Goal: Task Accomplishment & Management: Complete application form

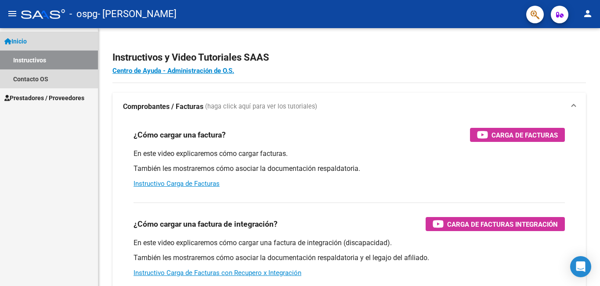
click at [29, 61] on link "Instructivos" at bounding box center [49, 59] width 98 height 19
click at [23, 78] on link "Contacto OS" at bounding box center [49, 78] width 98 height 19
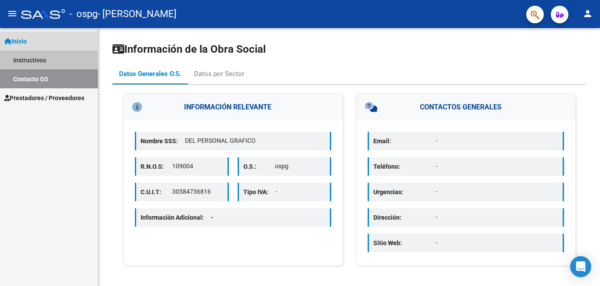
click at [28, 60] on link "Instructivos" at bounding box center [49, 59] width 98 height 19
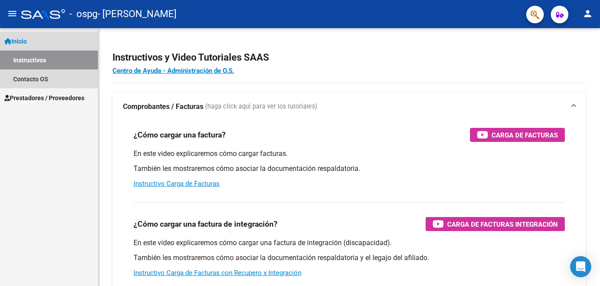
click at [22, 40] on span "Inicio" at bounding box center [15, 41] width 22 height 10
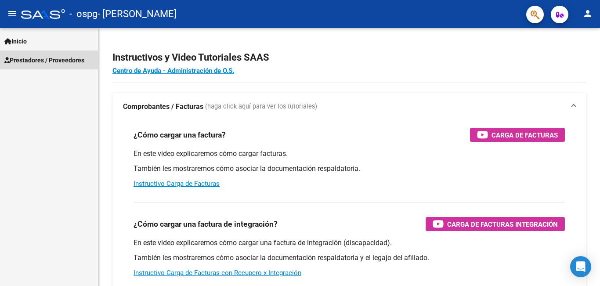
click at [28, 57] on span "Prestadores / Proveedores" at bounding box center [44, 60] width 80 height 10
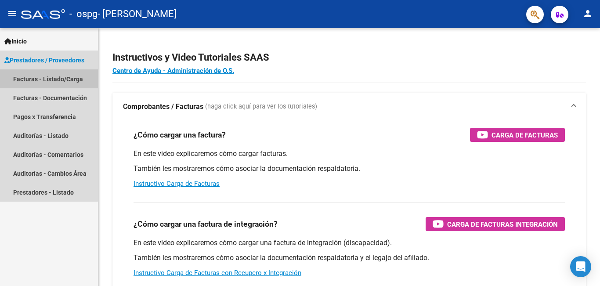
click at [38, 76] on link "Facturas - Listado/Carga" at bounding box center [49, 78] width 98 height 19
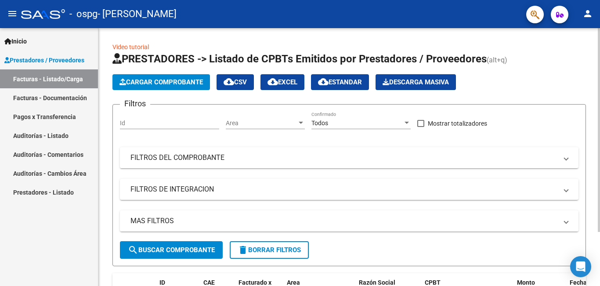
click at [165, 80] on span "Cargar Comprobante" at bounding box center [160, 82] width 83 height 8
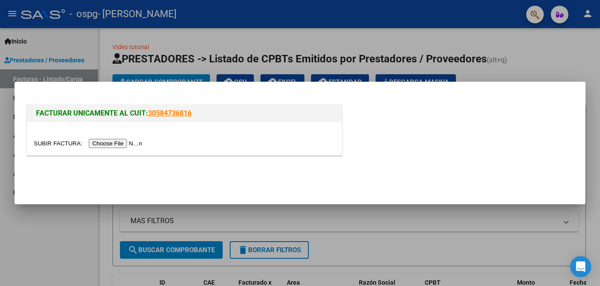
click at [122, 143] on input "file" at bounding box center [89, 143] width 111 height 9
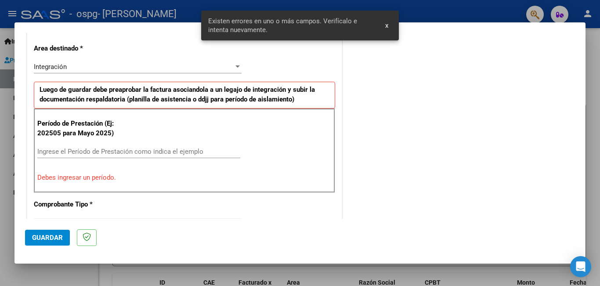
scroll to position [213, 0]
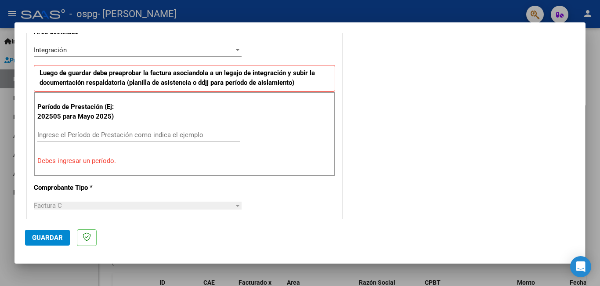
click at [45, 136] on input "Ingrese el Período de Prestación como indica el ejemplo" at bounding box center [138, 135] width 203 height 8
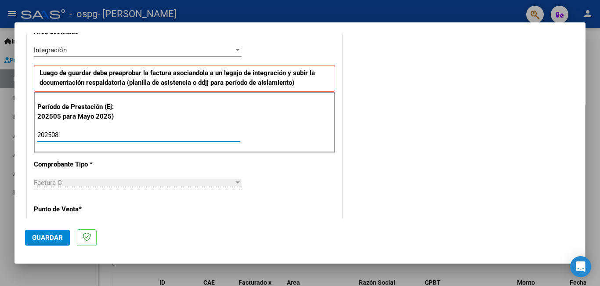
type input "202508"
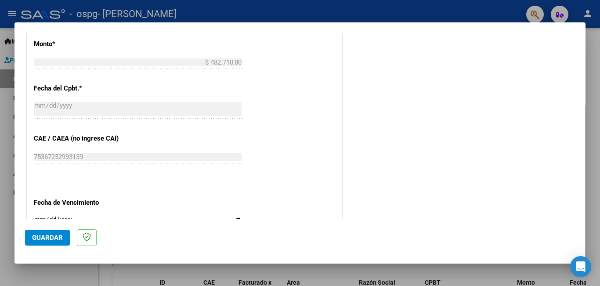
scroll to position [516, 0]
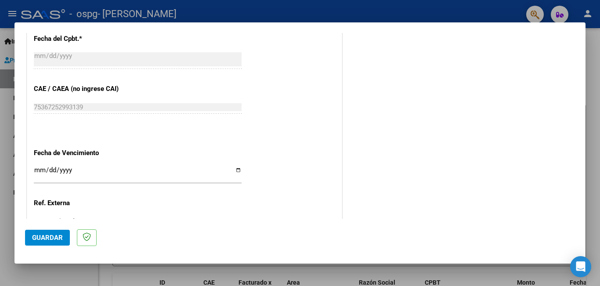
click at [236, 169] on input "Ingresar la fecha" at bounding box center [138, 173] width 208 height 14
click at [236, 171] on input "Ingresar la fecha" at bounding box center [138, 173] width 208 height 14
type input "[DATE]"
click at [45, 242] on button "Guardar" at bounding box center [47, 238] width 45 height 16
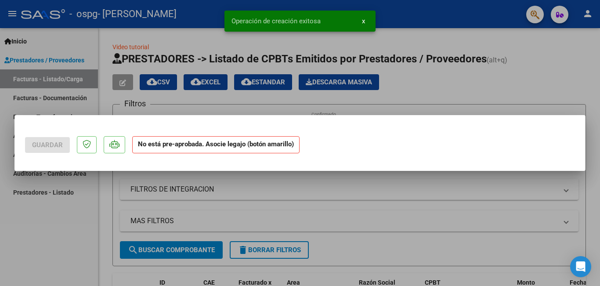
scroll to position [0, 0]
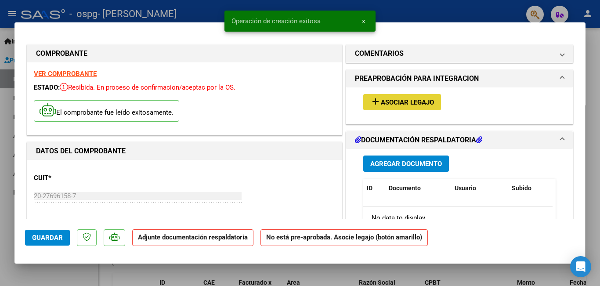
click at [393, 100] on span "Asociar Legajo" at bounding box center [407, 102] width 53 height 8
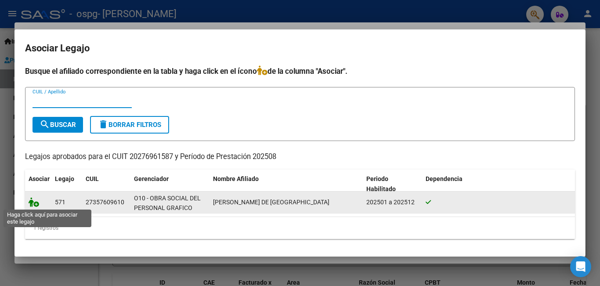
click at [34, 201] on icon at bounding box center [34, 202] width 11 height 10
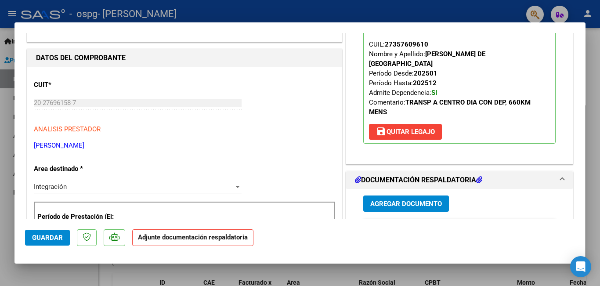
scroll to position [118, 0]
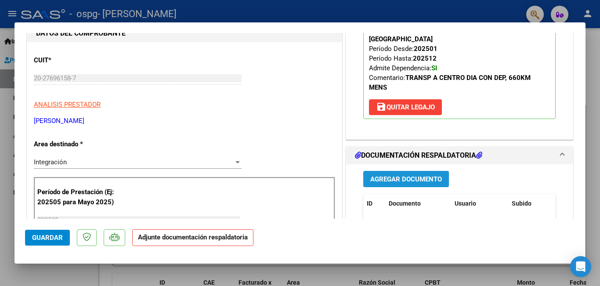
click at [397, 175] on span "Agregar Documento" at bounding box center [406, 179] width 72 height 8
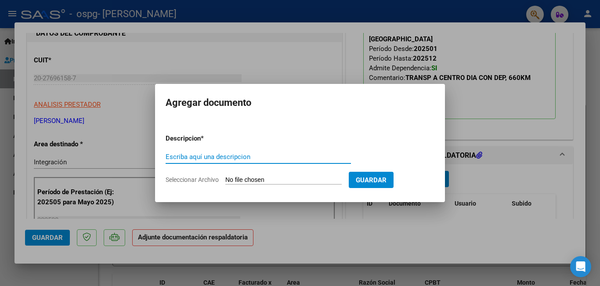
click at [261, 180] on input "Seleccionar Archivo" at bounding box center [283, 180] width 116 height 8
type input "C:\fakepath\salvi asistencia.pdf"
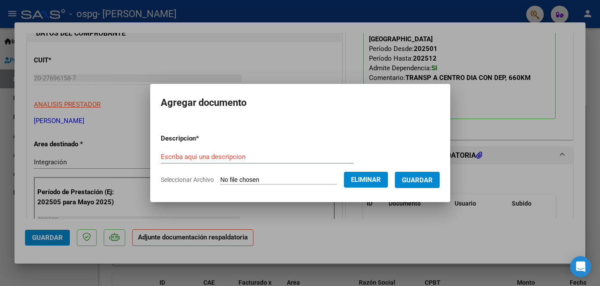
click at [166, 156] on input "Escriba aquí una descripcion" at bounding box center [257, 157] width 192 height 8
type input "asistencia salvi"
click at [424, 181] on span "Guardar" at bounding box center [417, 180] width 31 height 8
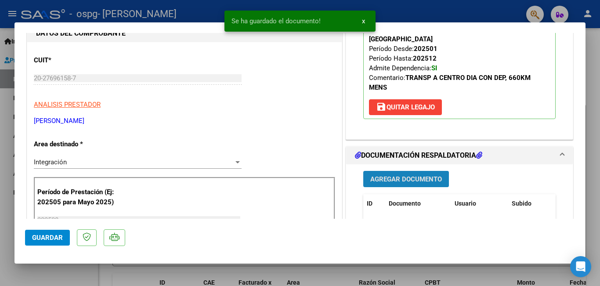
click at [414, 175] on span "Agregar Documento" at bounding box center [406, 179] width 72 height 8
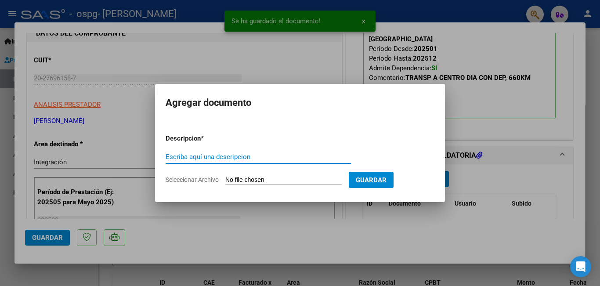
click at [254, 180] on input "Seleccionar Archivo" at bounding box center [283, 180] width 116 height 8
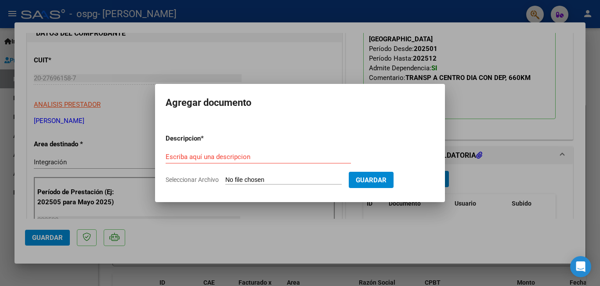
type input "C:\fakepath\autorizacion salvi.pdf"
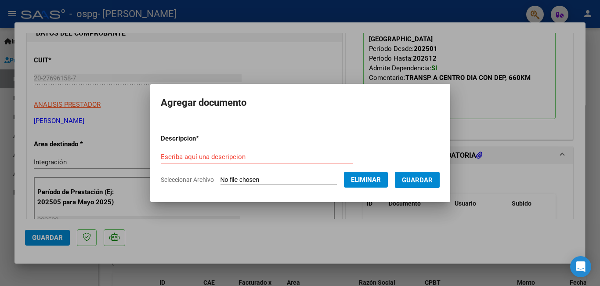
click at [171, 156] on input "Escriba aquí una descripcion" at bounding box center [257, 157] width 192 height 8
type input "autorizacion salvi"
click at [419, 179] on span "Guardar" at bounding box center [417, 180] width 31 height 8
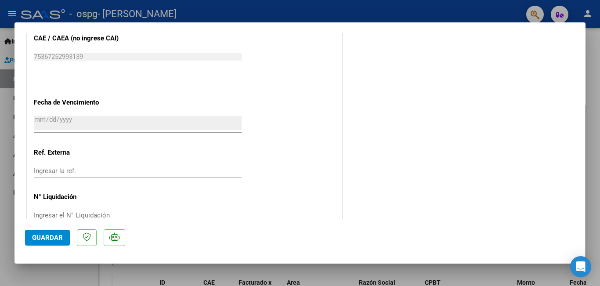
scroll to position [600, 0]
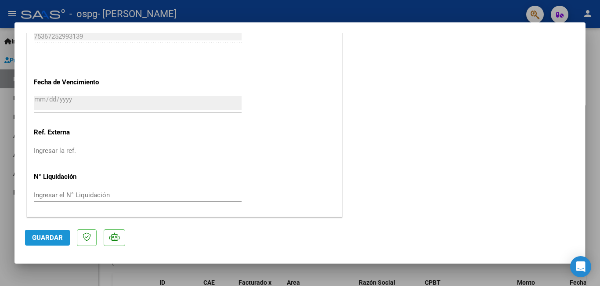
click at [41, 239] on span "Guardar" at bounding box center [47, 238] width 31 height 8
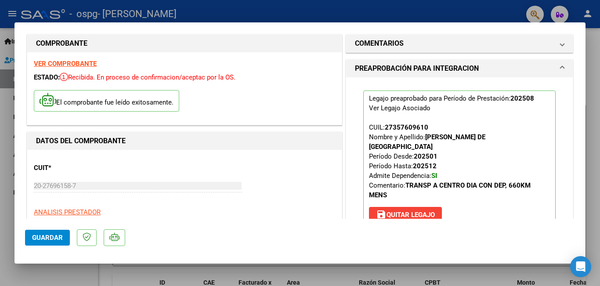
scroll to position [0, 0]
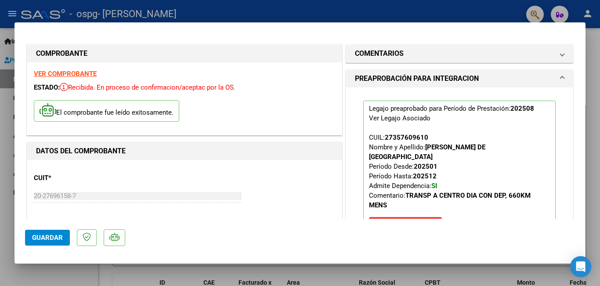
click at [324, 8] on div at bounding box center [300, 143] width 600 height 286
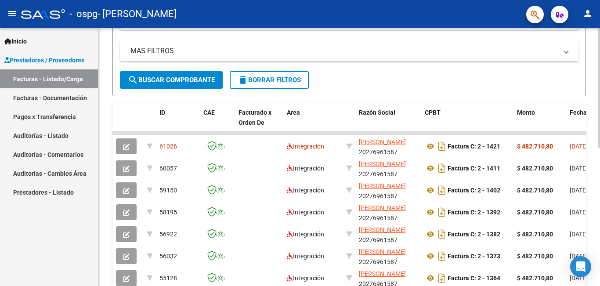
scroll to position [173, 0]
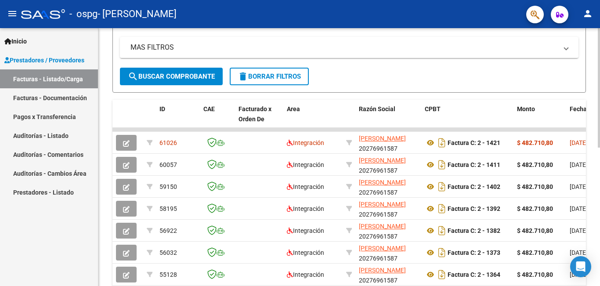
click at [599, 148] on div at bounding box center [598, 169] width 2 height 119
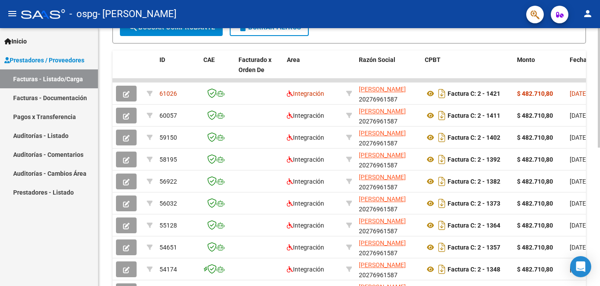
scroll to position [222, 0]
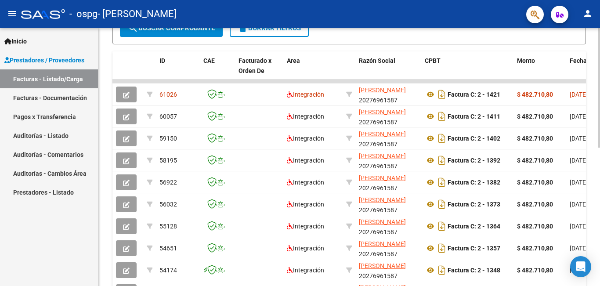
click at [599, 139] on div at bounding box center [598, 192] width 2 height 119
